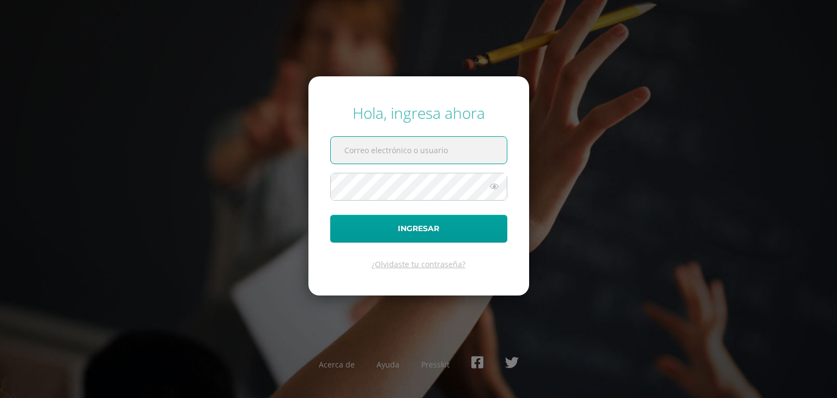
click at [432, 152] on input "text" at bounding box center [419, 150] width 176 height 27
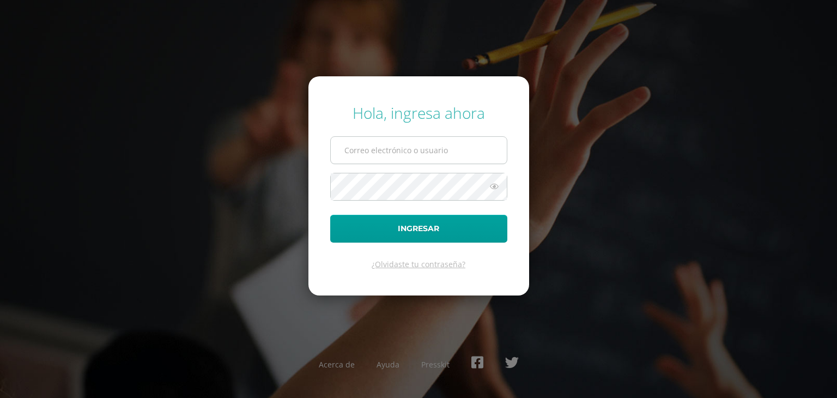
click at [419, 157] on input "text" at bounding box center [419, 150] width 176 height 27
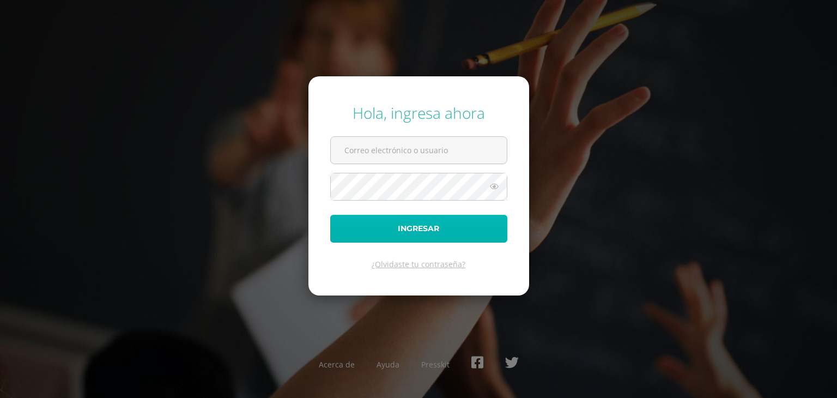
click at [421, 219] on button "Ingresar" at bounding box center [418, 229] width 177 height 28
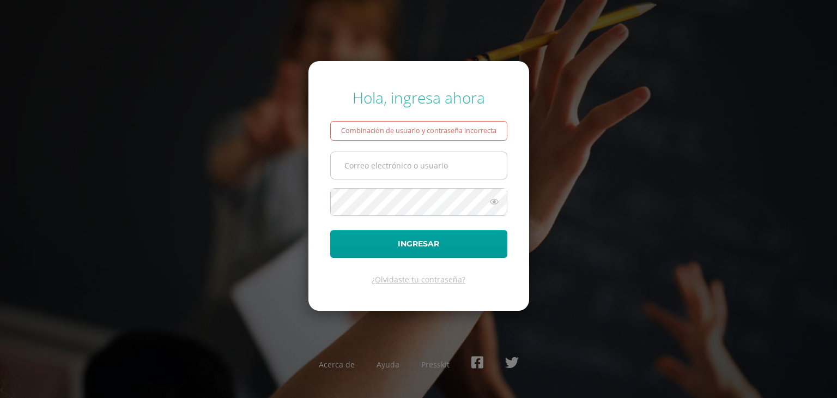
click at [410, 153] on input "text" at bounding box center [419, 165] width 176 height 27
